Goal: Information Seeking & Learning: Learn about a topic

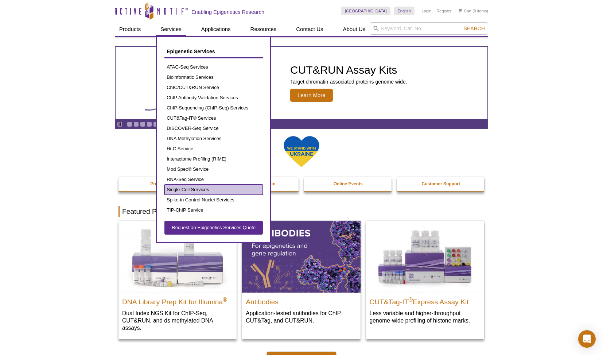
click at [195, 187] on link "Single-Cell Services" at bounding box center [213, 190] width 98 height 10
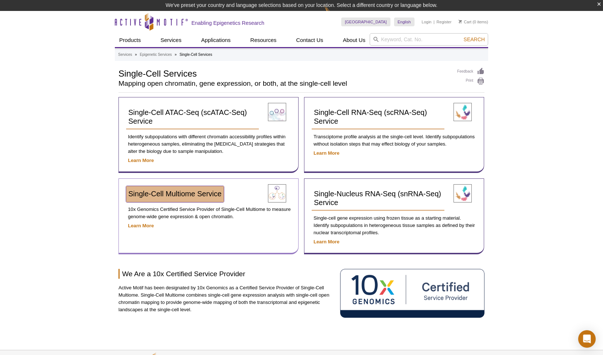
click at [208, 190] on span "Single-Cell Multiome Service​" at bounding box center [174, 194] width 93 height 8
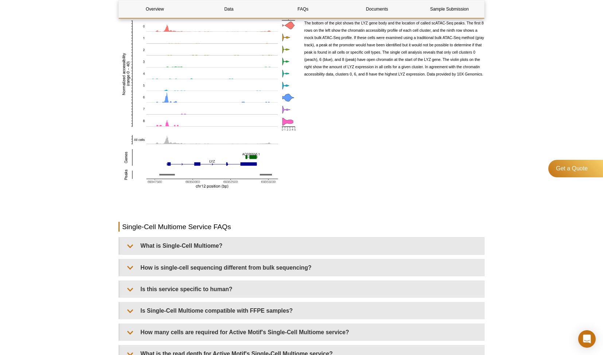
scroll to position [788, 0]
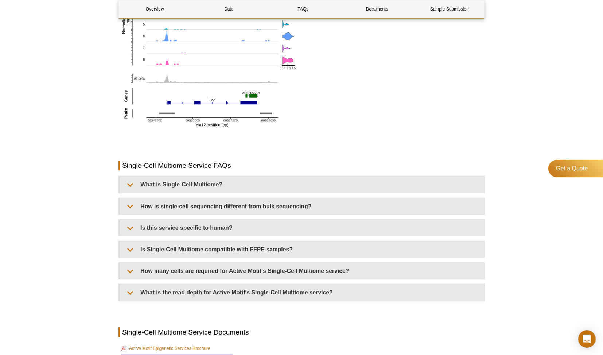
click at [163, 354] on link "Sample Preparation for Single-Cell Multiome Services" at bounding box center [177, 359] width 112 height 9
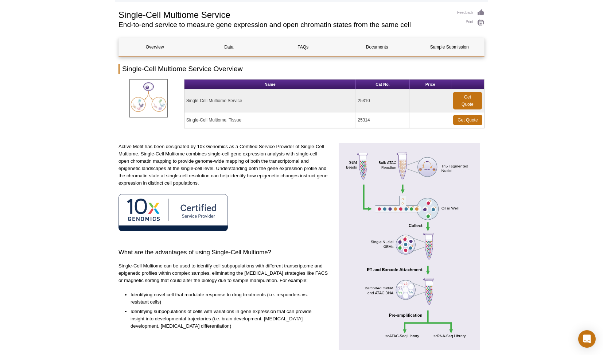
scroll to position [0, 0]
